Goal: Task Accomplishment & Management: Manage account settings

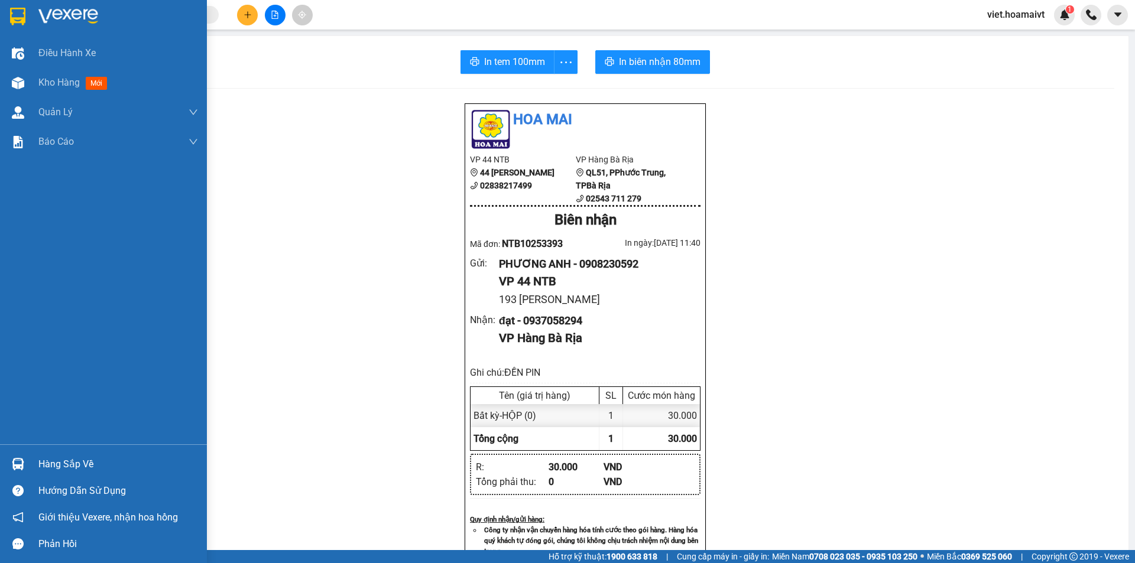
click at [62, 28] on div at bounding box center [103, 19] width 207 height 38
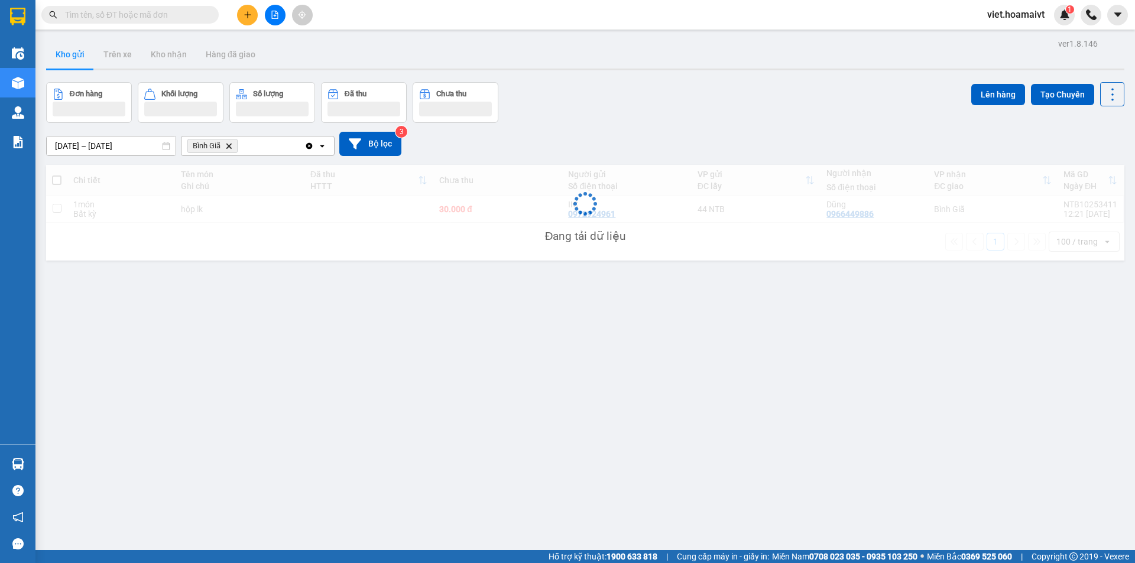
click at [610, 87] on div "Đơn hàng Khối lượng Số lượng Đã thu Chưa thu Lên hàng Tạo Chuyến" at bounding box center [585, 102] width 1078 height 41
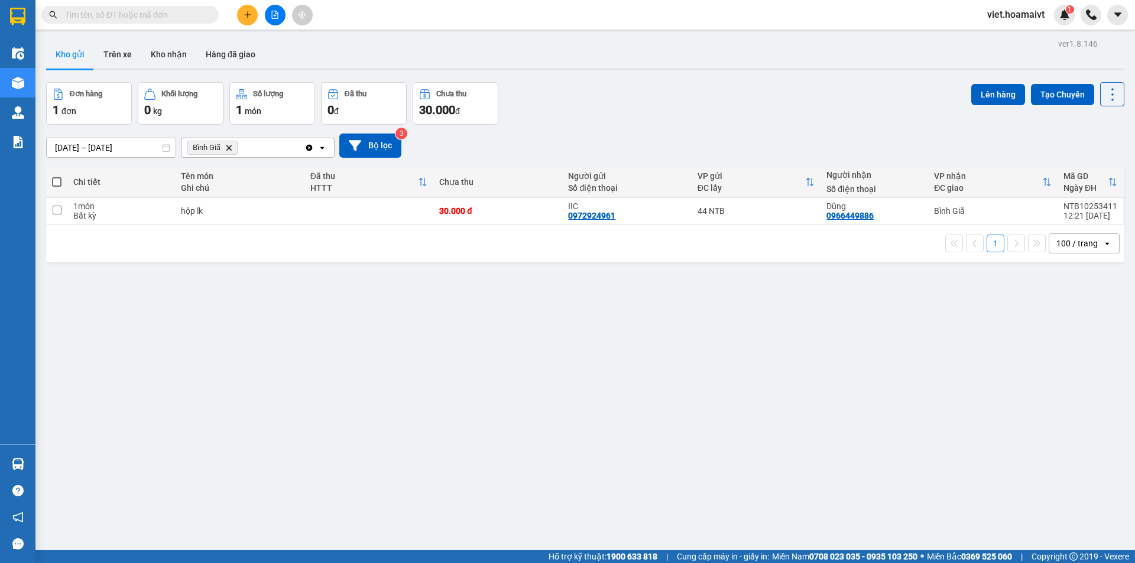
click at [610, 87] on div "Đơn hàng 1 đơn Khối lượng 0 kg Số lượng 1 món Đã thu 0 đ Chưa thu 30.000 đ Lên …" at bounding box center [585, 103] width 1078 height 43
click at [231, 147] on icon "Delete" at bounding box center [228, 147] width 7 height 7
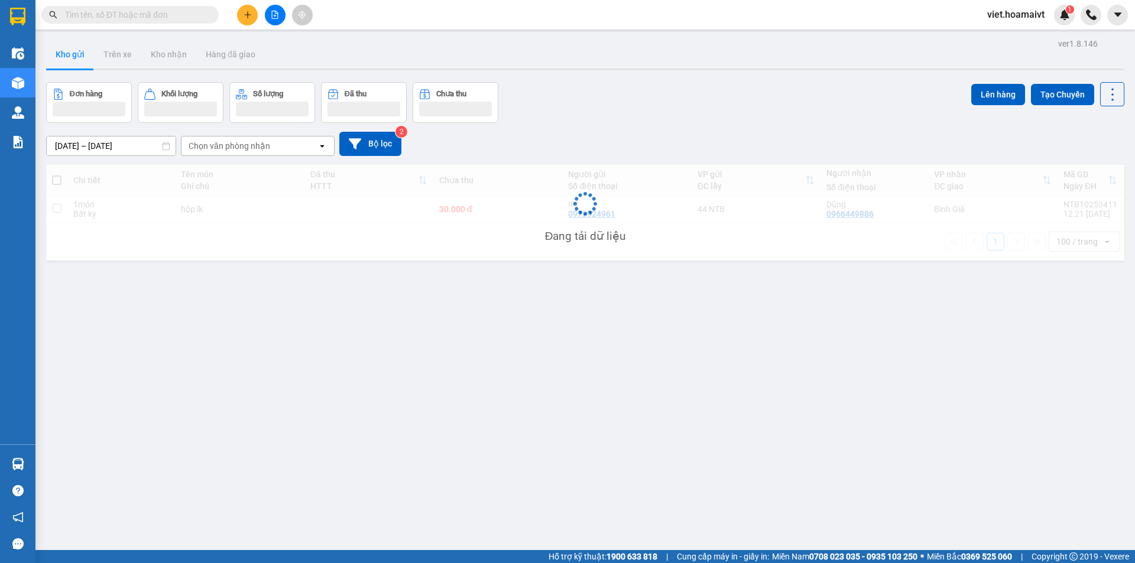
click at [623, 127] on div "[DATE] – [DATE] Press the down arrow key to interact with the calendar and sele…" at bounding box center [585, 144] width 1078 height 42
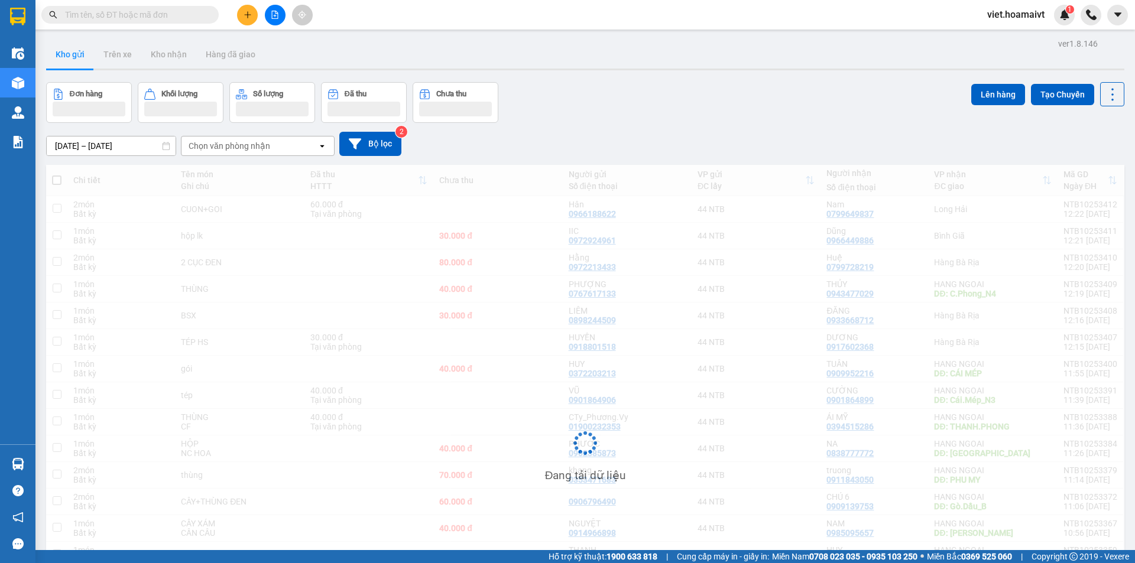
click at [623, 127] on div "[DATE] – [DATE] Press the down arrow key to interact with the calendar and sele…" at bounding box center [585, 144] width 1078 height 42
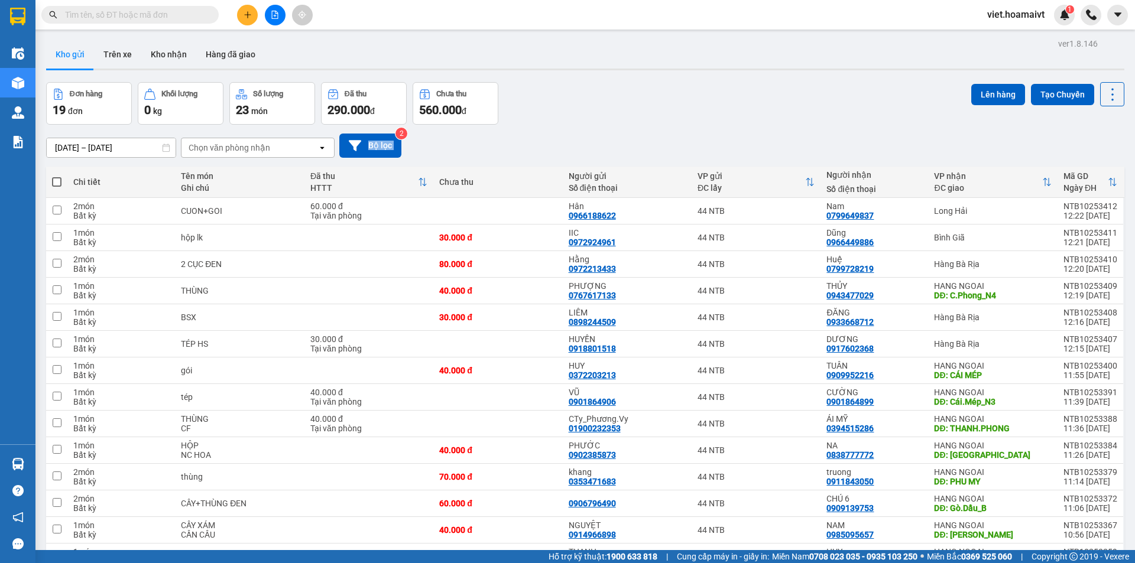
click at [623, 127] on div "[DATE] – [DATE] Press the down arrow key to interact with the calendar and sele…" at bounding box center [585, 146] width 1078 height 42
click at [606, 96] on div "Đơn hàng 19 đơn Khối lượng 0 kg Số lượng 23 món Đã thu 290.000 đ Chưa thu 560.0…" at bounding box center [585, 103] width 1078 height 43
